Goal: Information Seeking & Learning: Learn about a topic

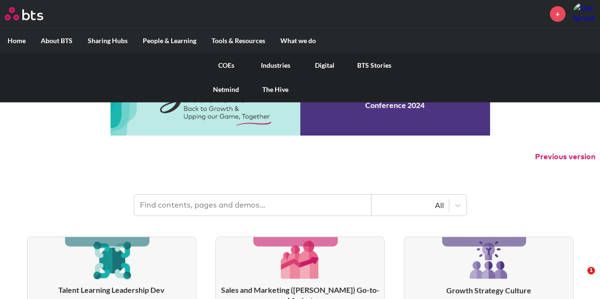
click at [298, 41] on label "What we do" at bounding box center [298, 40] width 51 height 25
click at [0, 0] on input "What we do" at bounding box center [0, 0] width 0 height 0
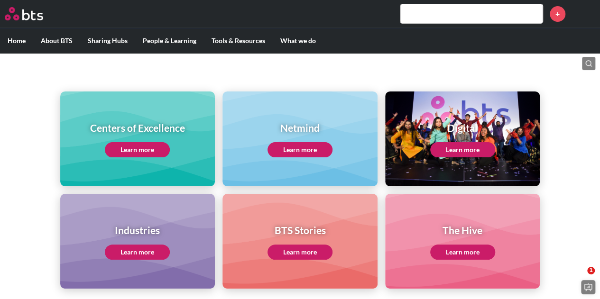
scroll to position [95, 0]
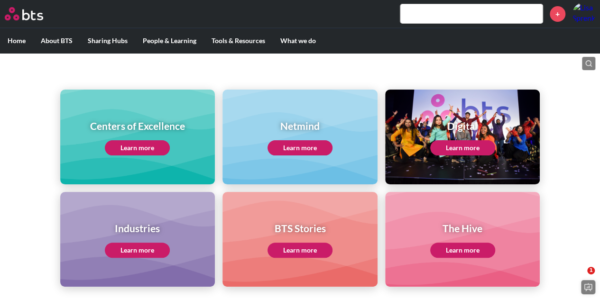
click at [141, 147] on link "Learn more" at bounding box center [137, 147] width 65 height 15
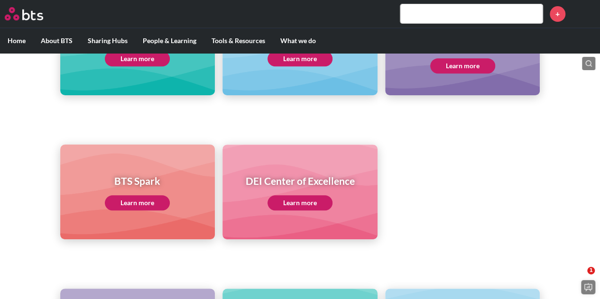
scroll to position [190, 0]
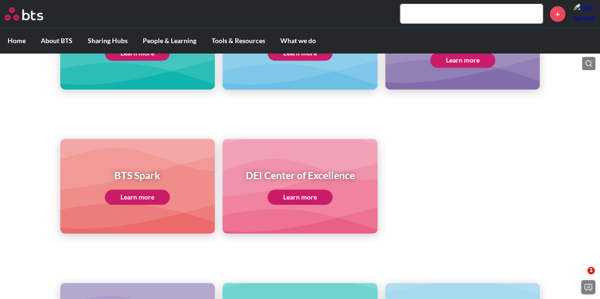
click at [295, 196] on link "Learn more" at bounding box center [299, 197] width 65 height 15
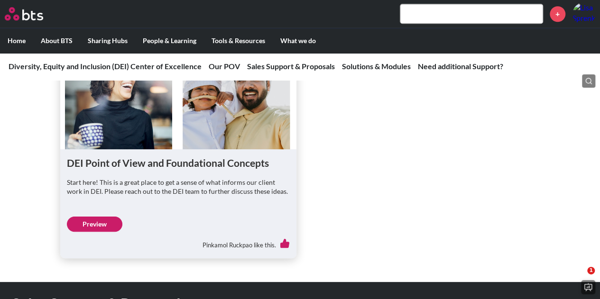
scroll to position [474, 0]
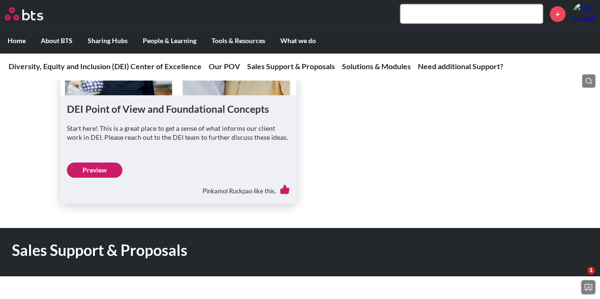
click at [95, 172] on link "Preview" at bounding box center [94, 170] width 55 height 15
